Goal: Task Accomplishment & Management: Use online tool/utility

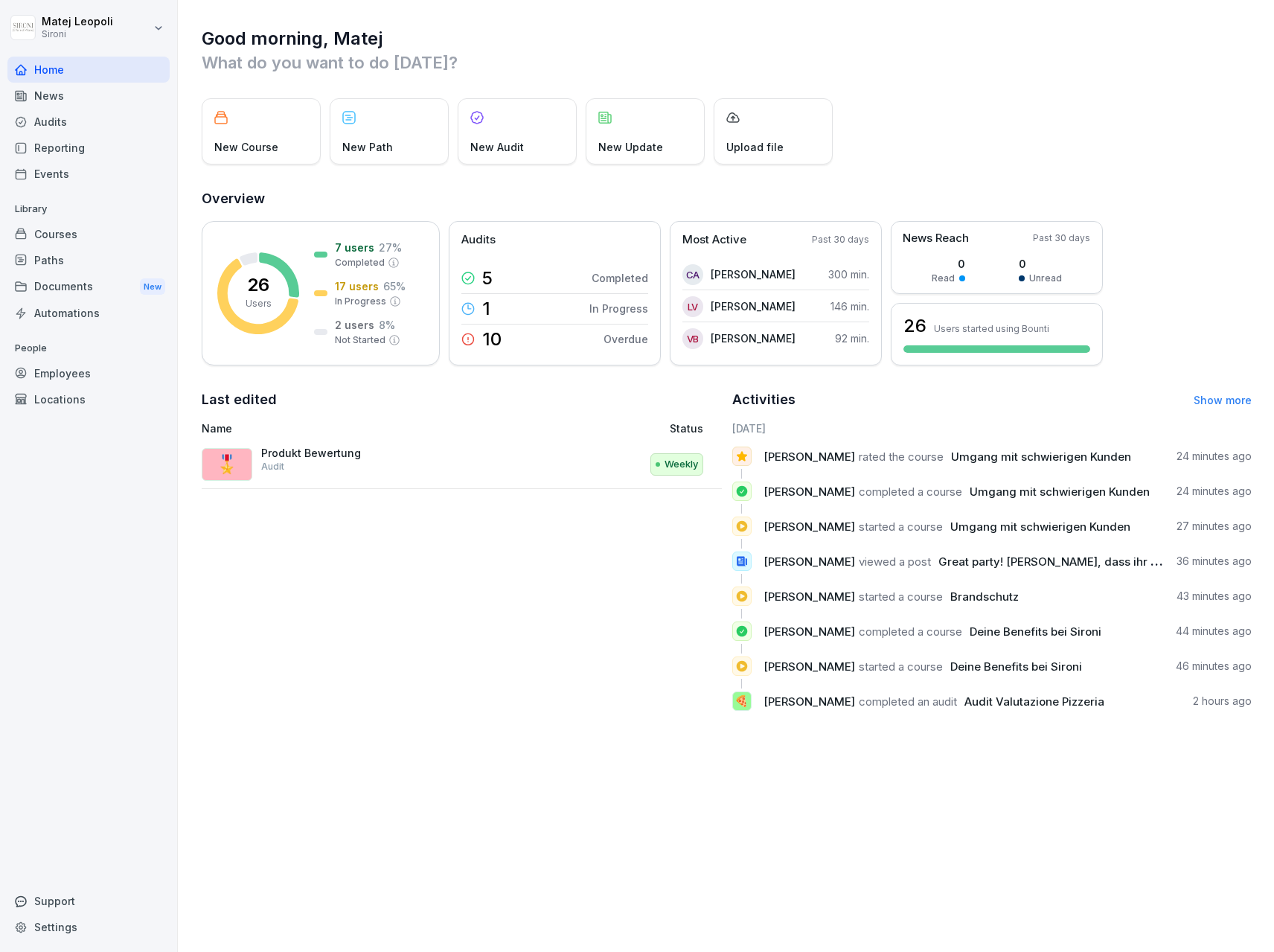
click at [93, 146] on div "Reporting" at bounding box center [89, 148] width 162 height 26
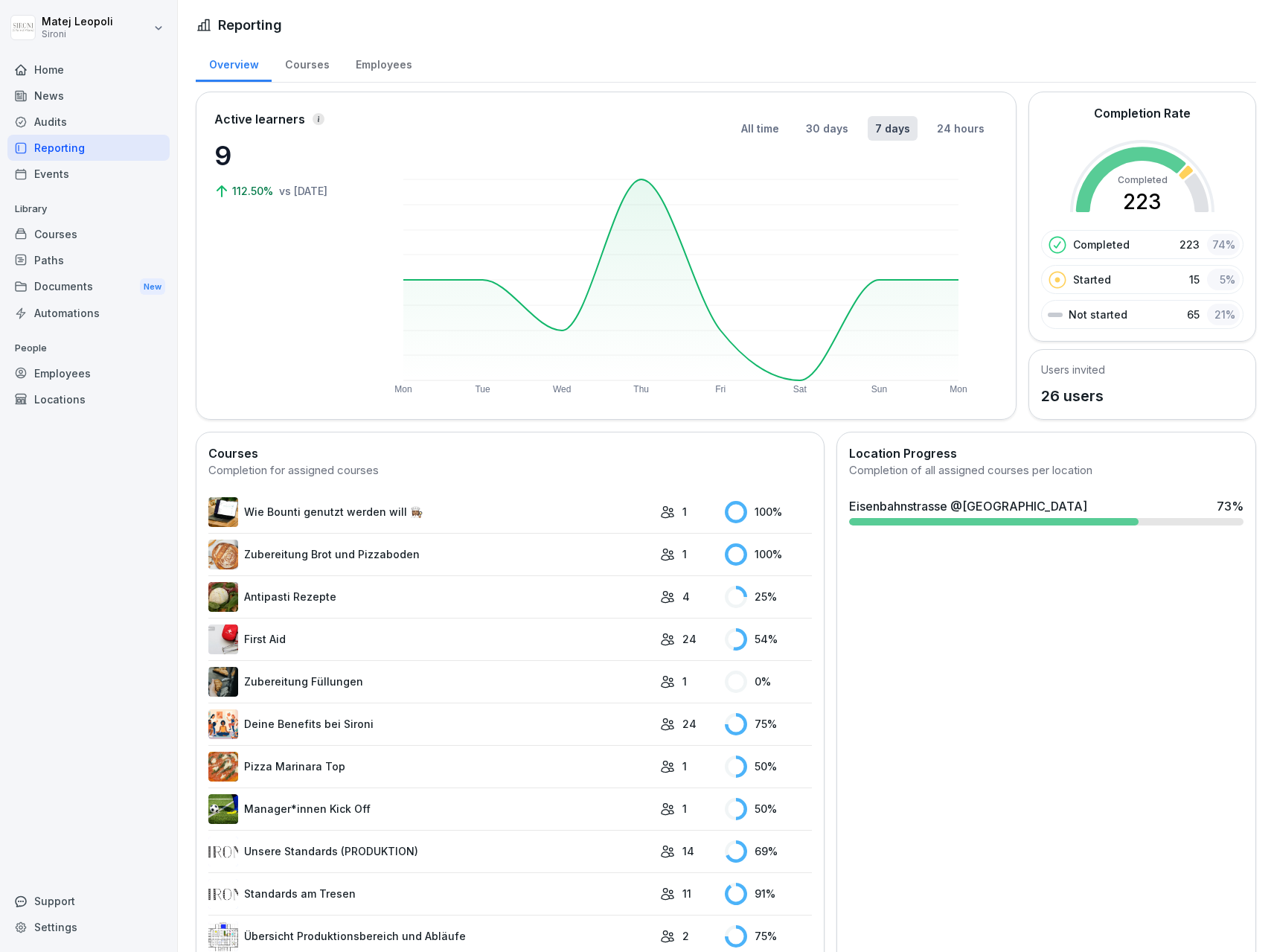
click at [374, 68] on div "Employees" at bounding box center [383, 63] width 83 height 38
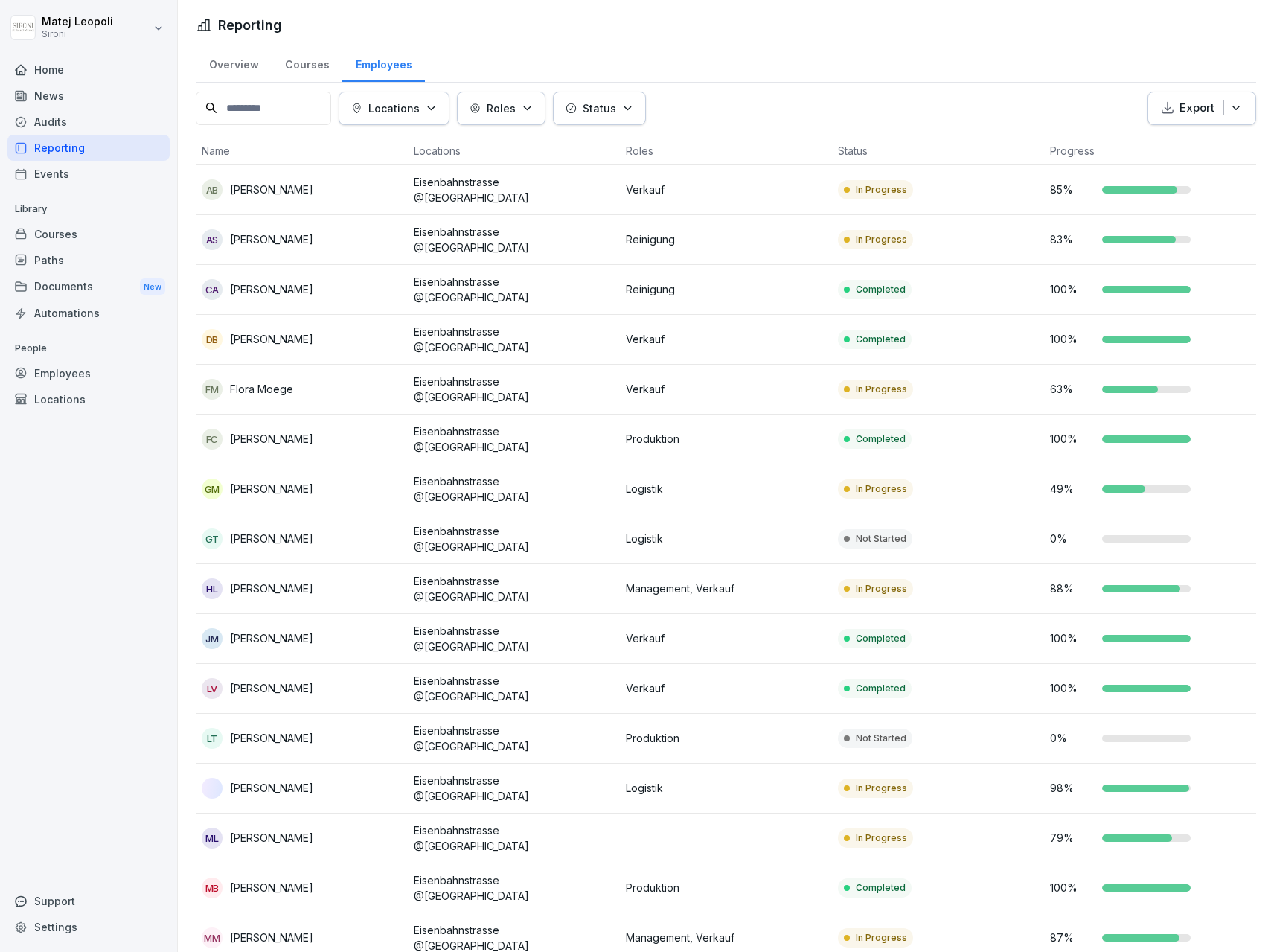
click at [419, 103] on p "Locations" at bounding box center [393, 108] width 51 height 16
click at [366, 175] on button "button" at bounding box center [365, 176] width 13 height 13
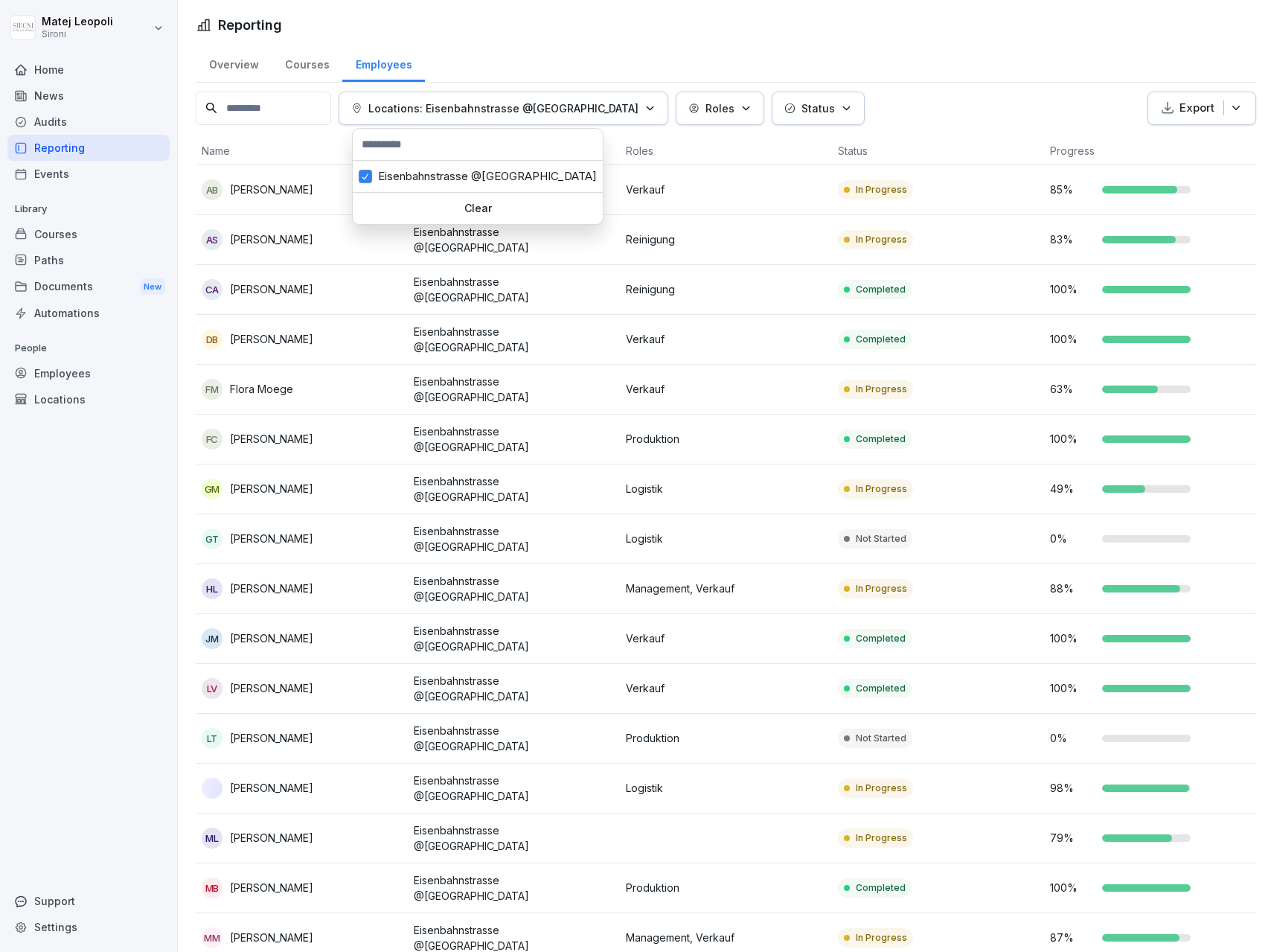
click at [706, 113] on p "Roles" at bounding box center [720, 108] width 29 height 16
click at [676, 178] on button "button" at bounding box center [669, 176] width 13 height 13
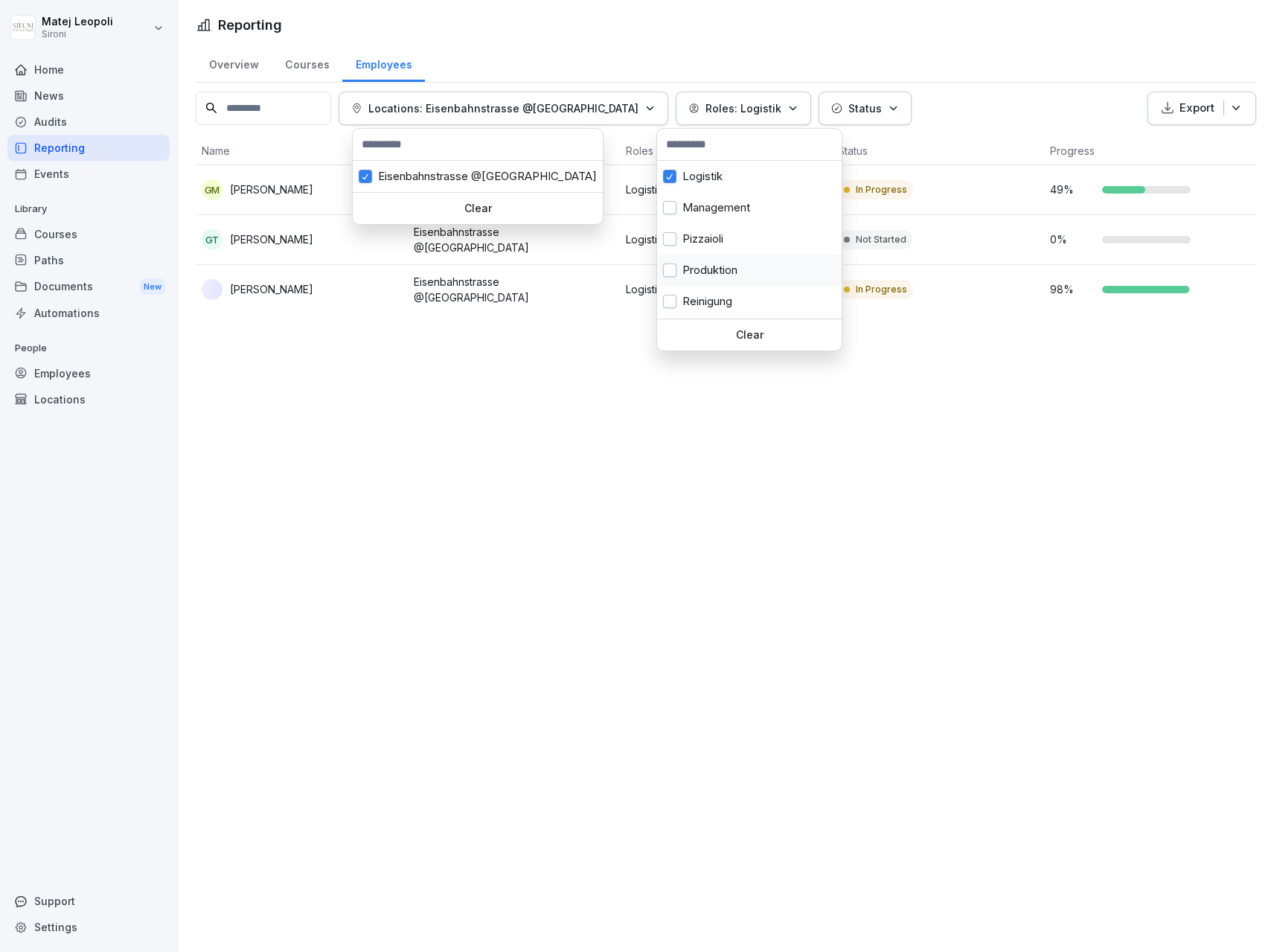
click at [671, 271] on button "button" at bounding box center [669, 270] width 13 height 13
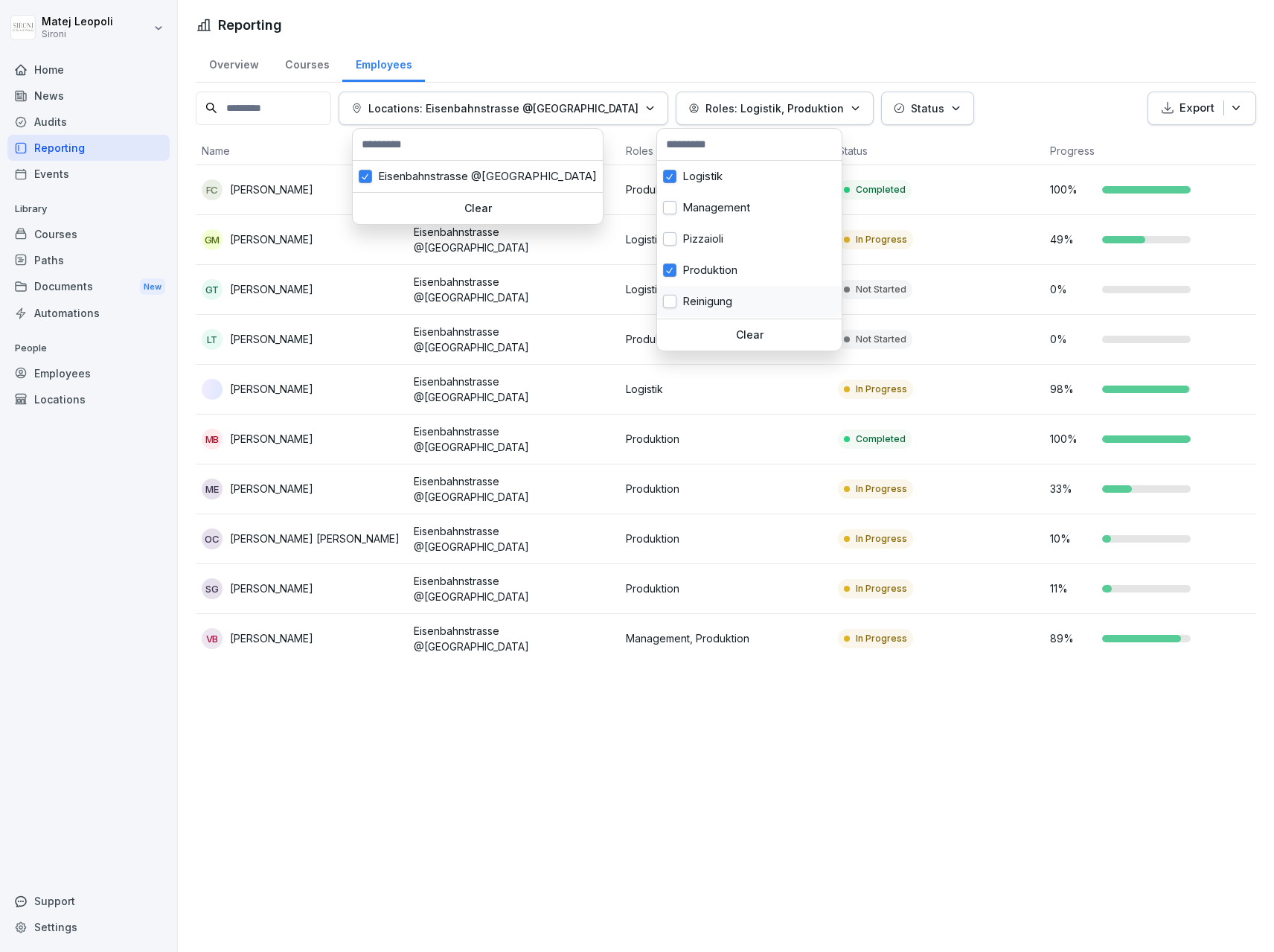
click at [672, 304] on button "button" at bounding box center [669, 301] width 13 height 13
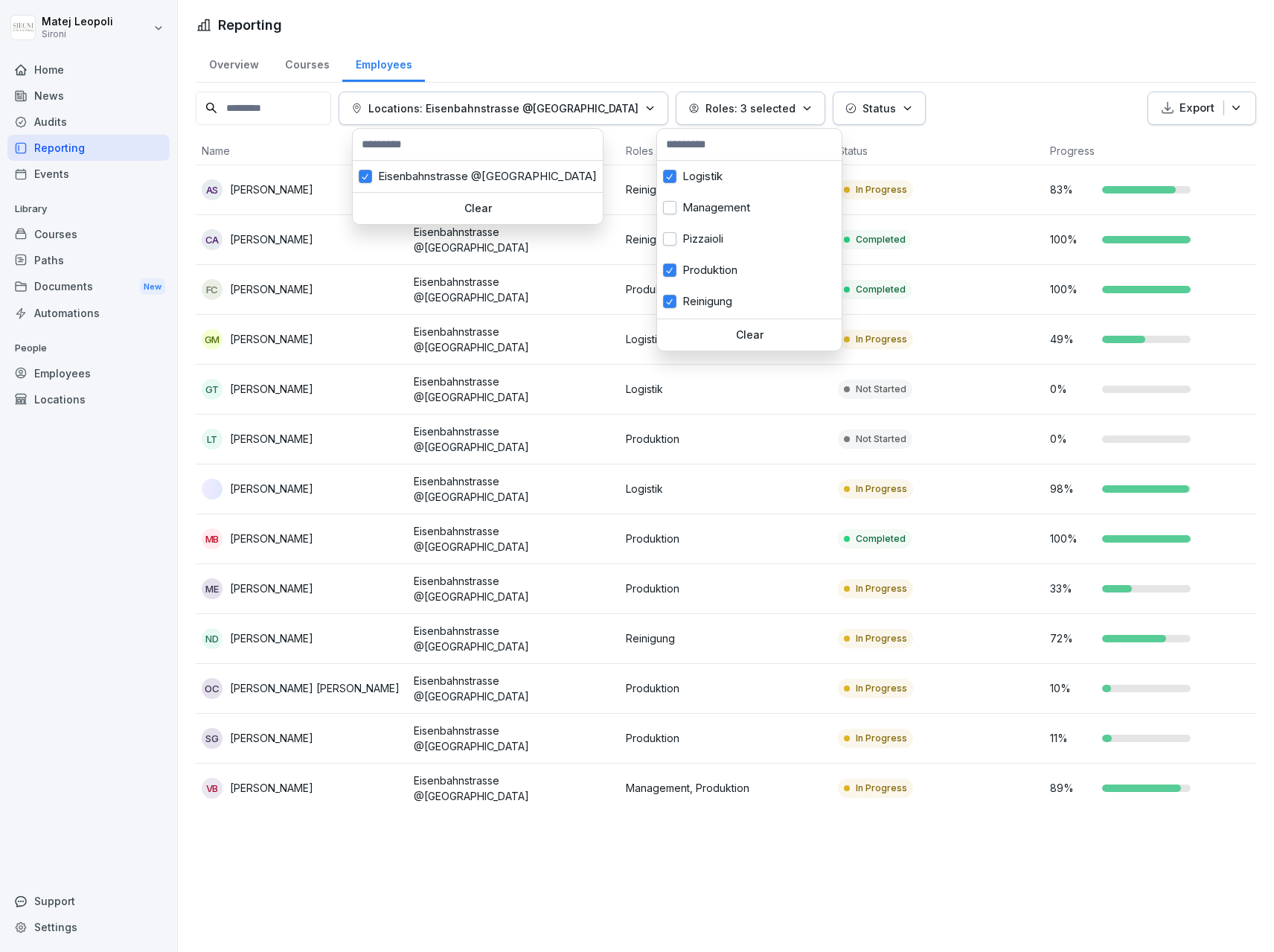
click at [794, 846] on html "Matej [GEOGRAPHIC_DATA] Sironi Home News Audits Reporting Events Library Course…" at bounding box center [637, 476] width 1274 height 952
click at [1081, 36] on html "Matej [GEOGRAPHIC_DATA] Sironi Home News Audits Reporting Events Library Course…" at bounding box center [637, 476] width 1274 height 952
